Goal: Transaction & Acquisition: Download file/media

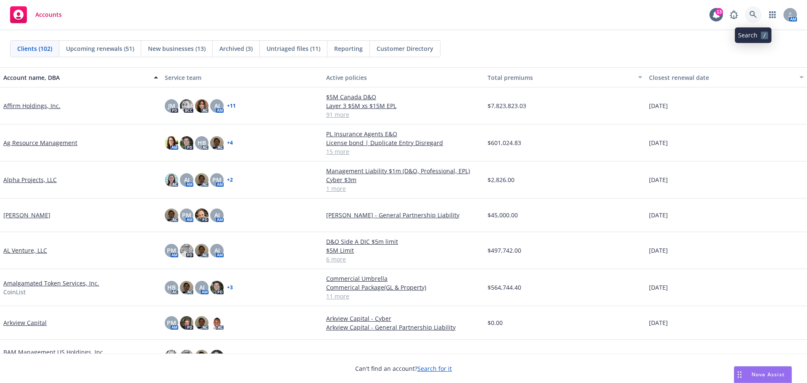
click at [754, 16] on icon at bounding box center [754, 15] width 8 height 8
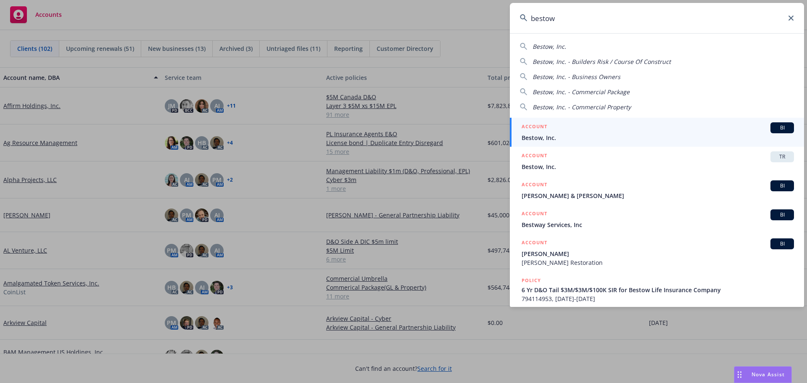
type input "bestow"
click at [557, 135] on span "Bestow, Inc." at bounding box center [658, 137] width 272 height 9
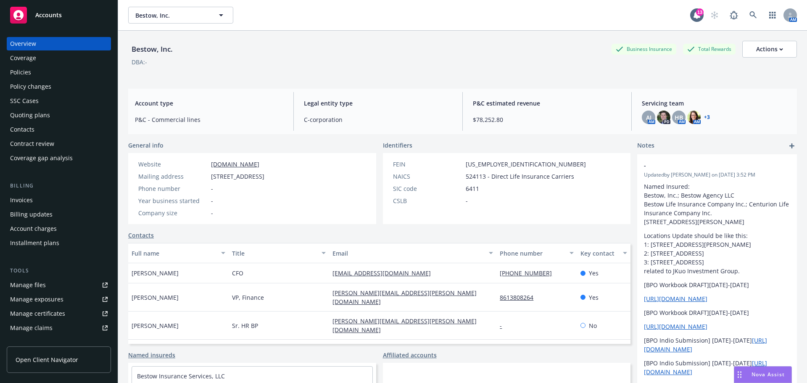
click at [22, 73] on div "Policies" at bounding box center [20, 72] width 21 height 13
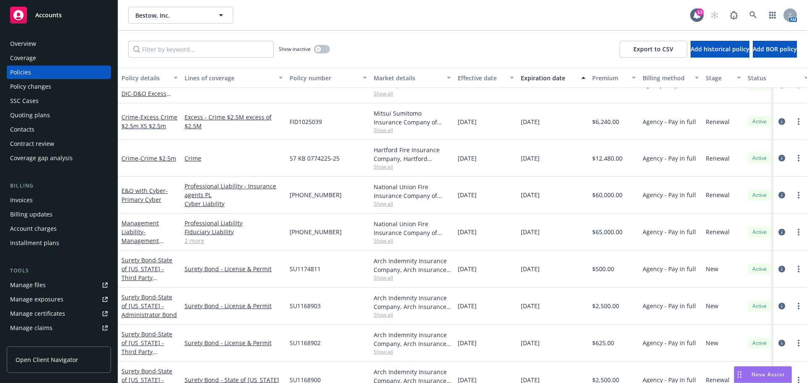
scroll to position [126, 0]
click at [140, 199] on span "- Primary Cyber" at bounding box center [144, 194] width 46 height 17
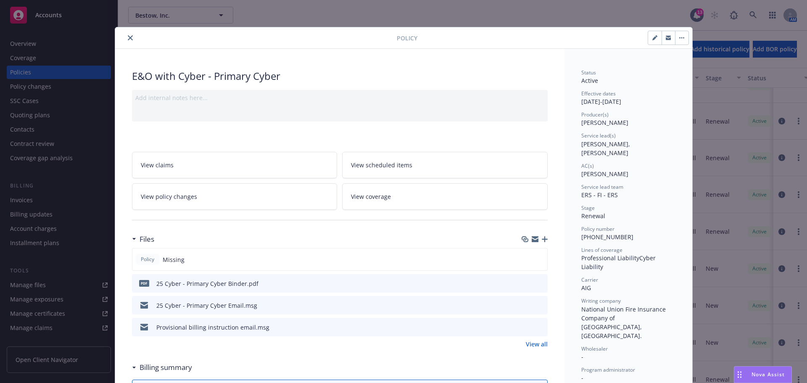
scroll to position [84, 0]
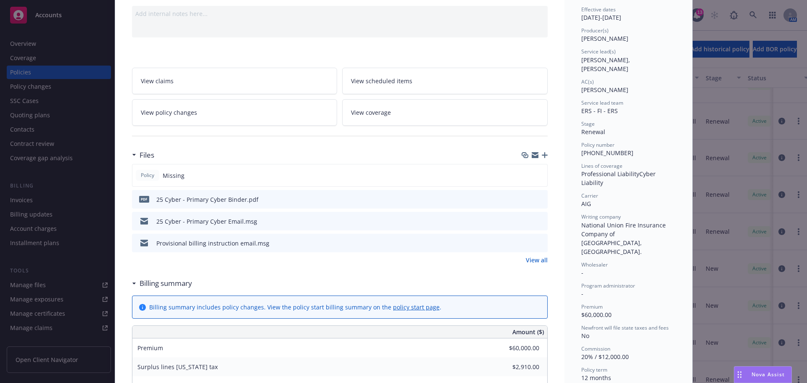
click at [523, 201] on icon "download file" at bounding box center [526, 198] width 7 height 7
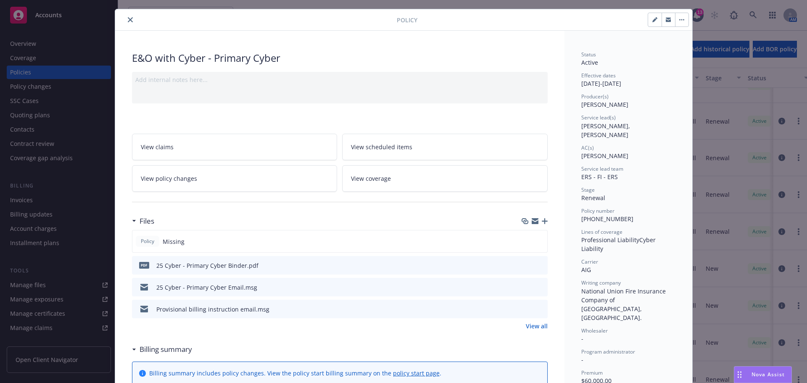
scroll to position [0, 0]
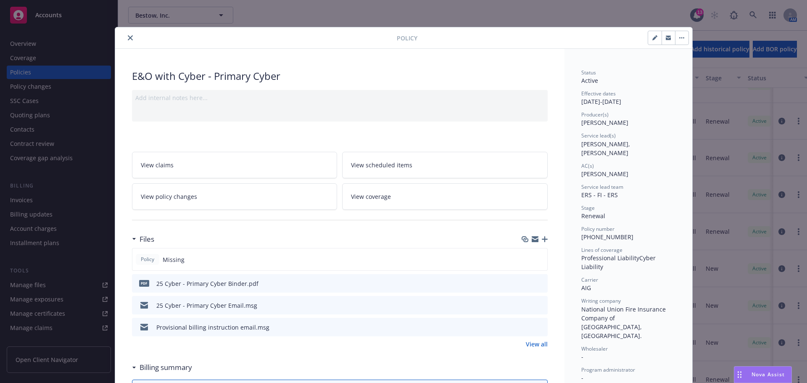
click at [128, 37] on icon "close" at bounding box center [130, 37] width 5 height 5
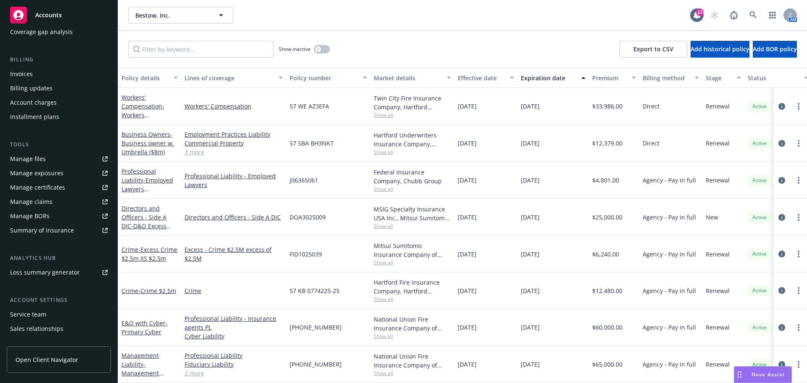
scroll to position [165, 0]
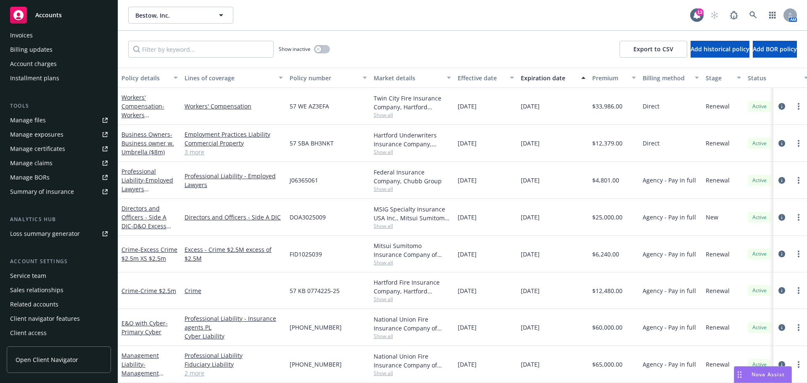
click at [38, 148] on div "Manage certificates" at bounding box center [37, 148] width 55 height 13
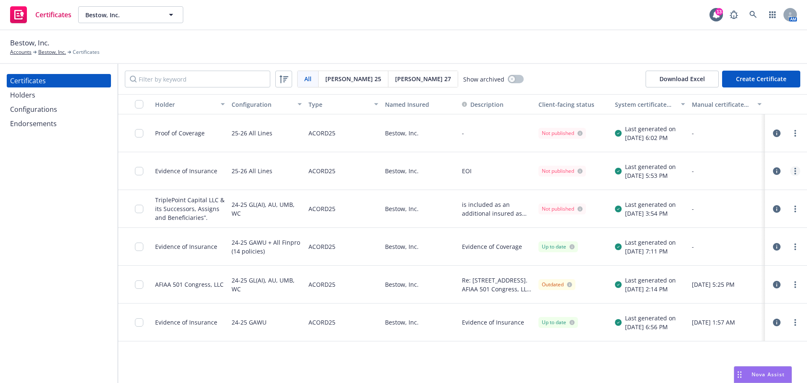
click at [795, 171] on circle "more" at bounding box center [796, 171] width 2 height 2
click at [702, 288] on link "Download uneditable generated certificate" at bounding box center [732, 289] width 135 height 17
